Goal: Information Seeking & Learning: Learn about a topic

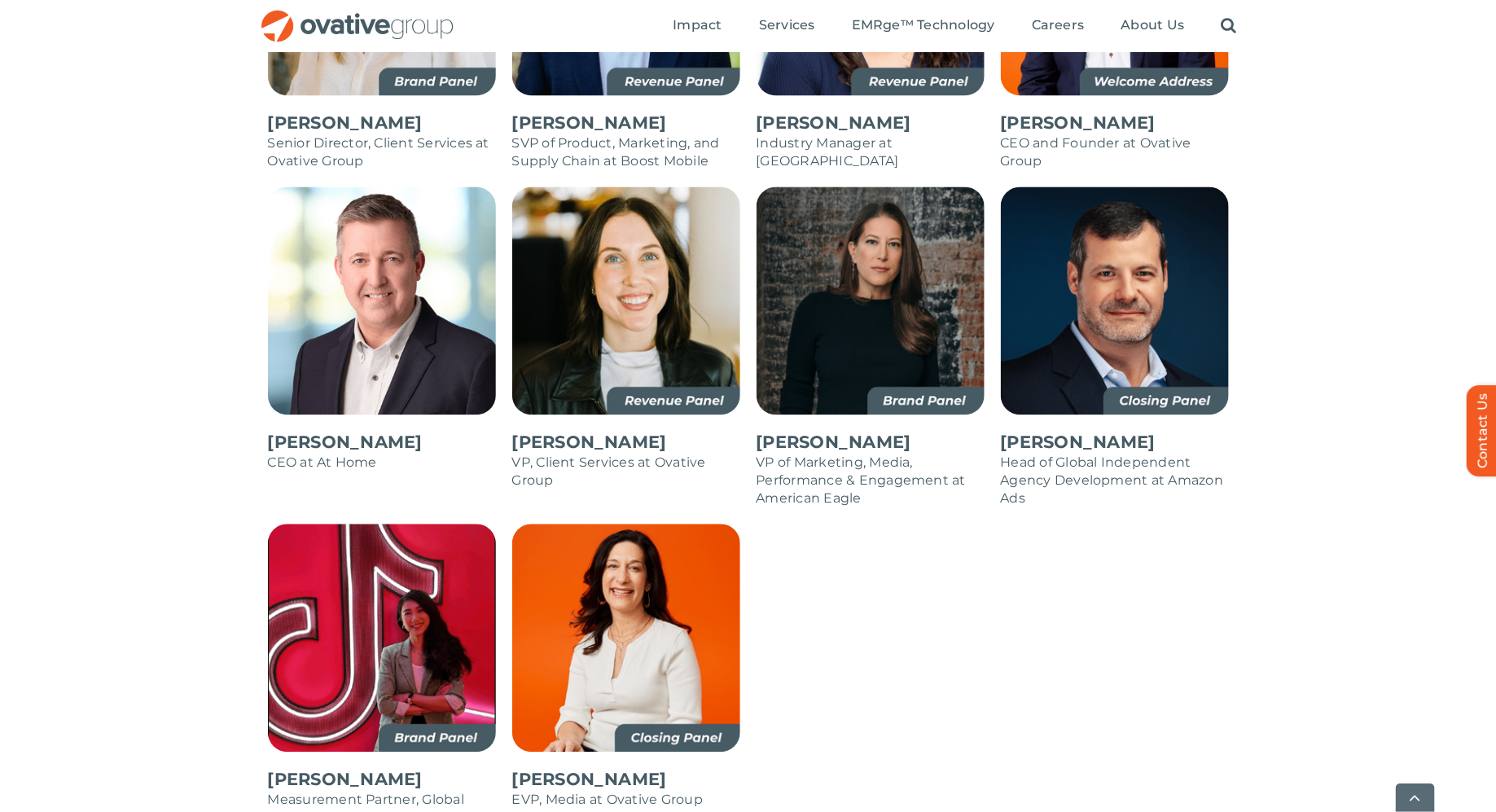
scroll to position [1641, 0]
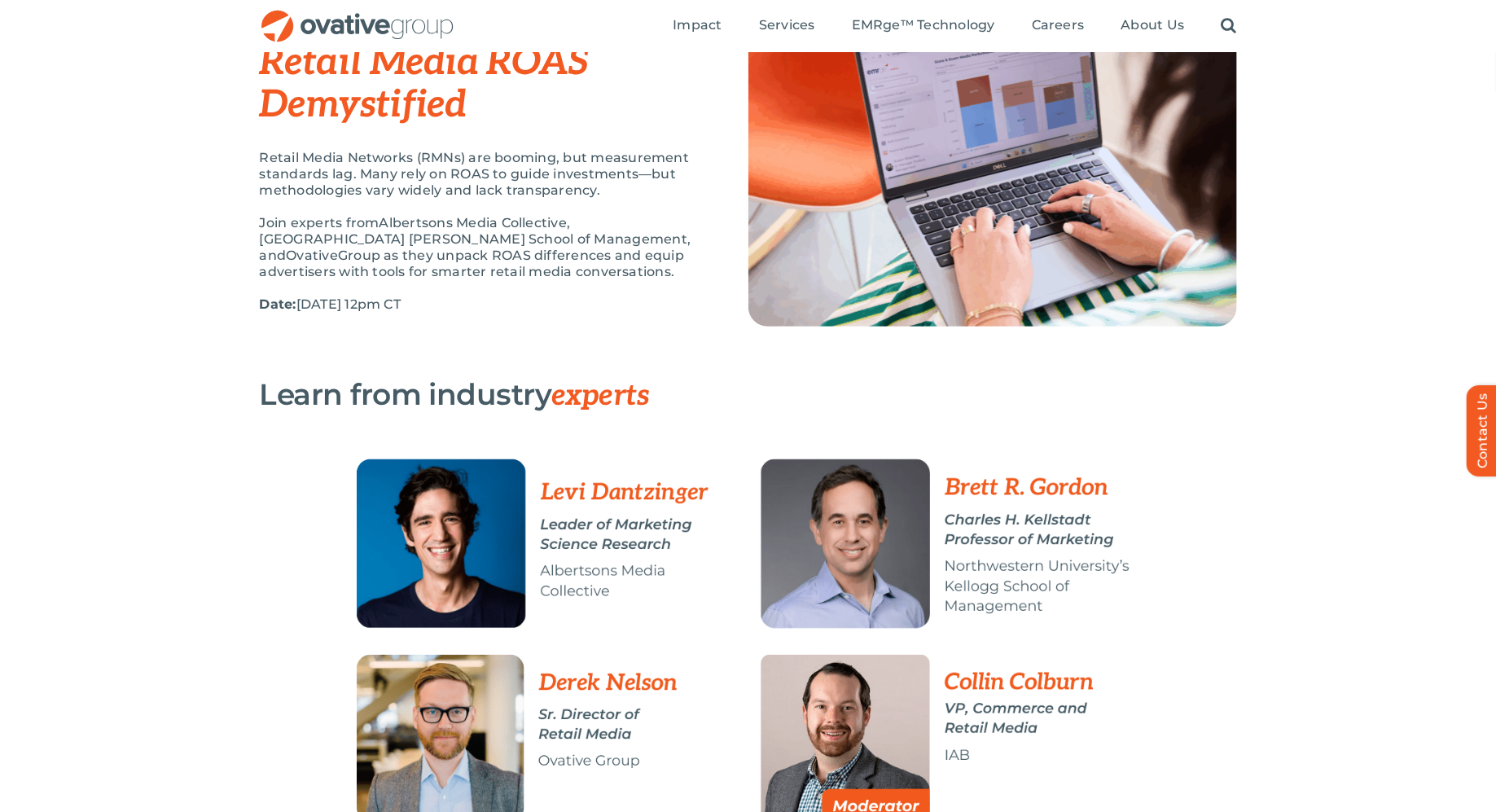
scroll to position [111, 0]
